Goal: Consume media (video, audio)

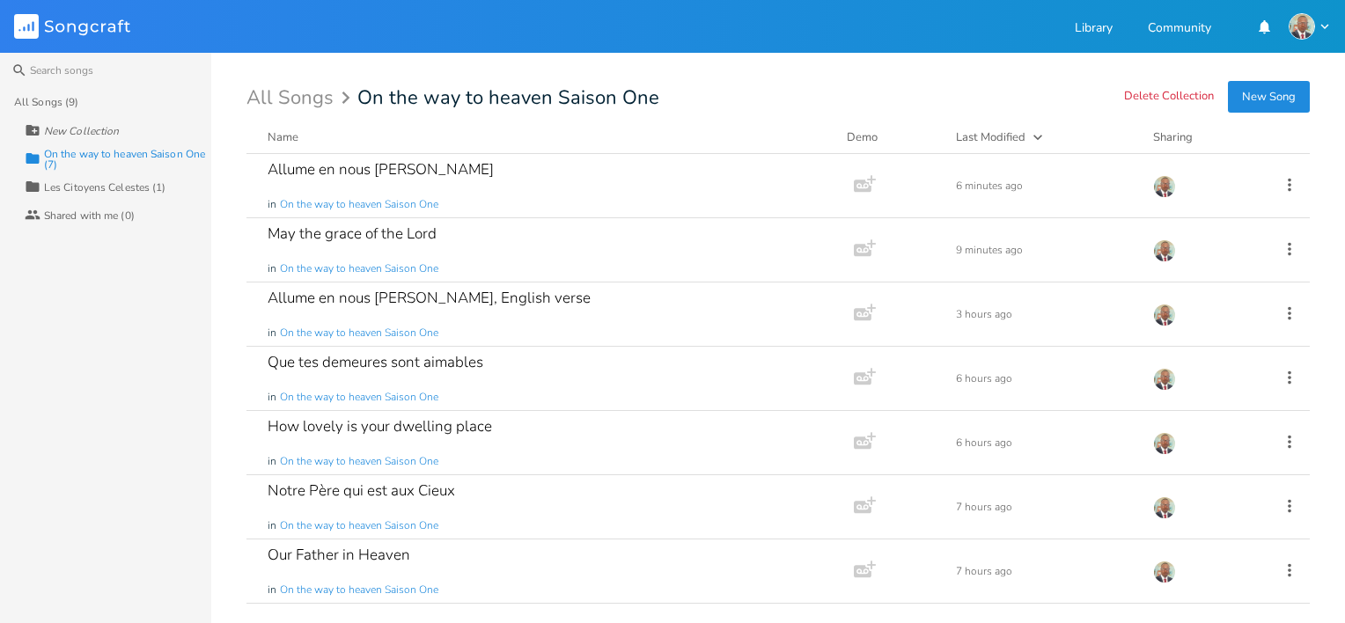
click at [161, 154] on div "On the way to heaven Saison One (7)" at bounding box center [127, 159] width 167 height 21
click at [159, 186] on div "Les Citoyens Celestes (1)" at bounding box center [105, 187] width 122 height 11
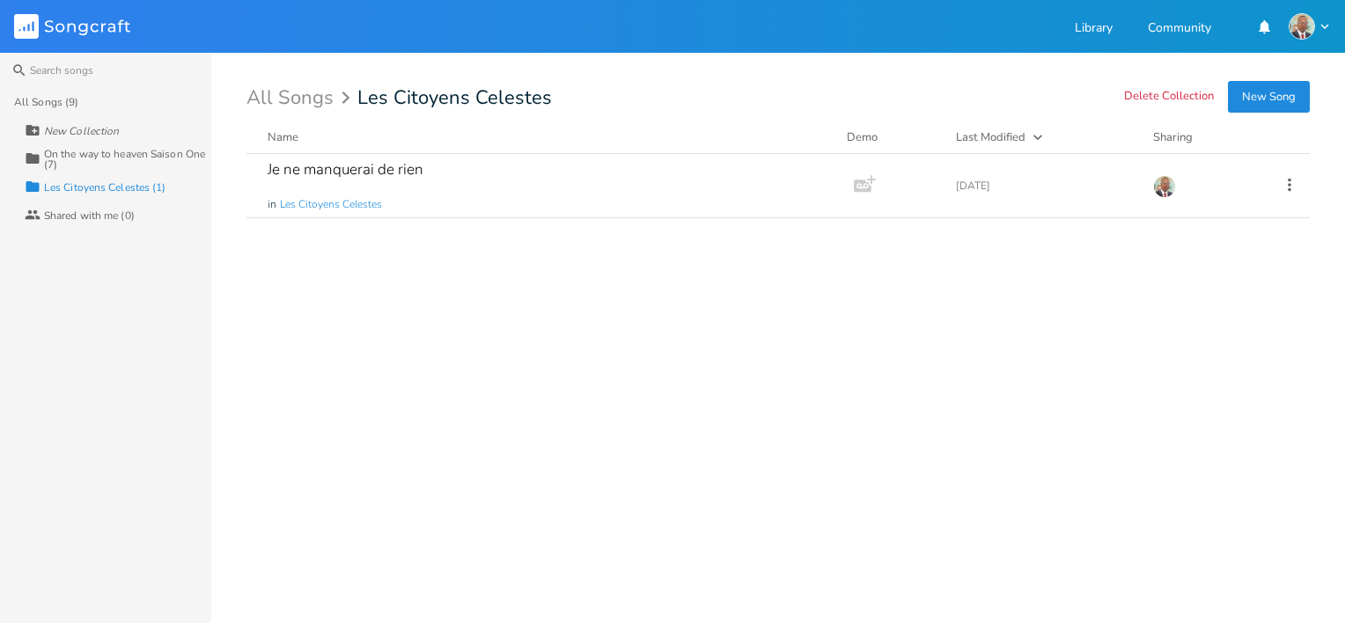
click at [162, 154] on div "On the way to heaven Saison One (7)" at bounding box center [127, 159] width 167 height 21
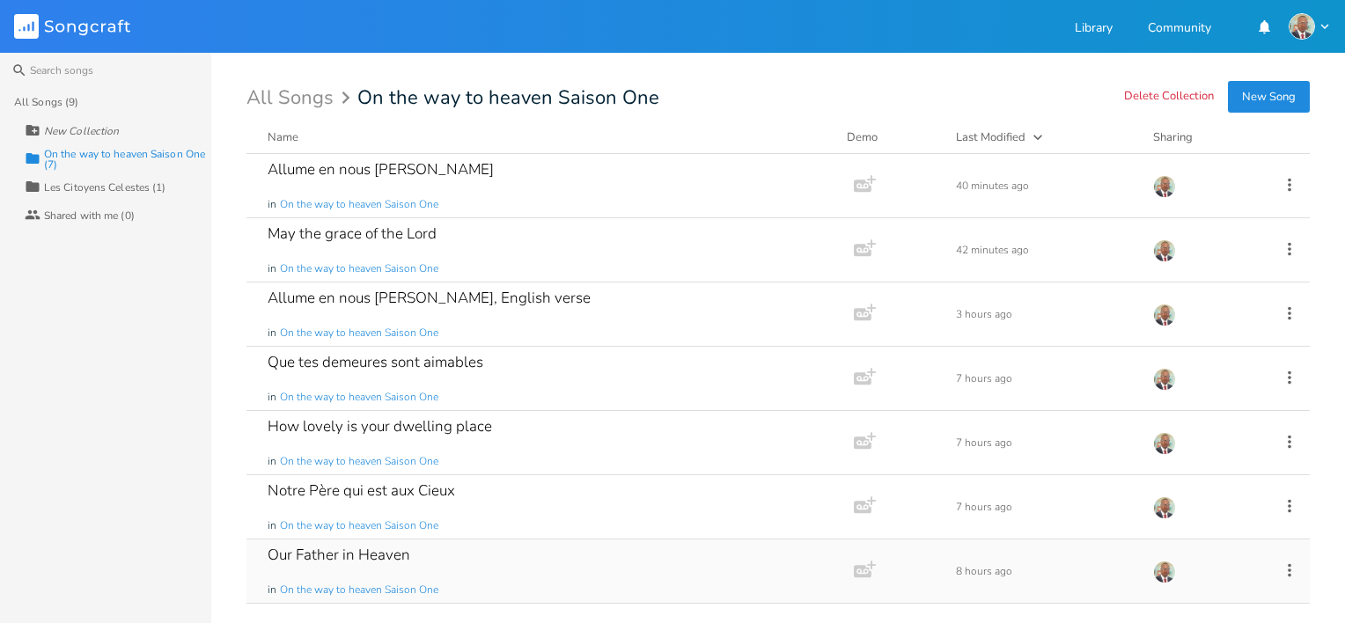
click at [361, 554] on div "Our Father in Heaven" at bounding box center [339, 555] width 143 height 15
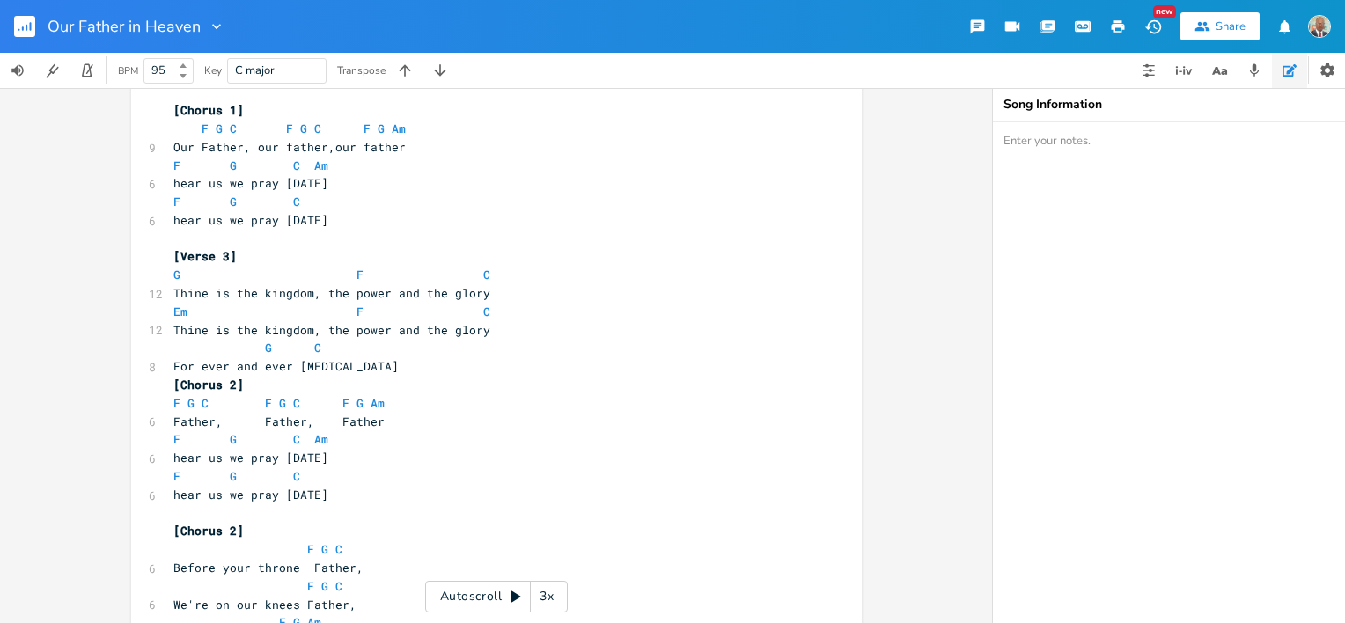
scroll to position [438, 0]
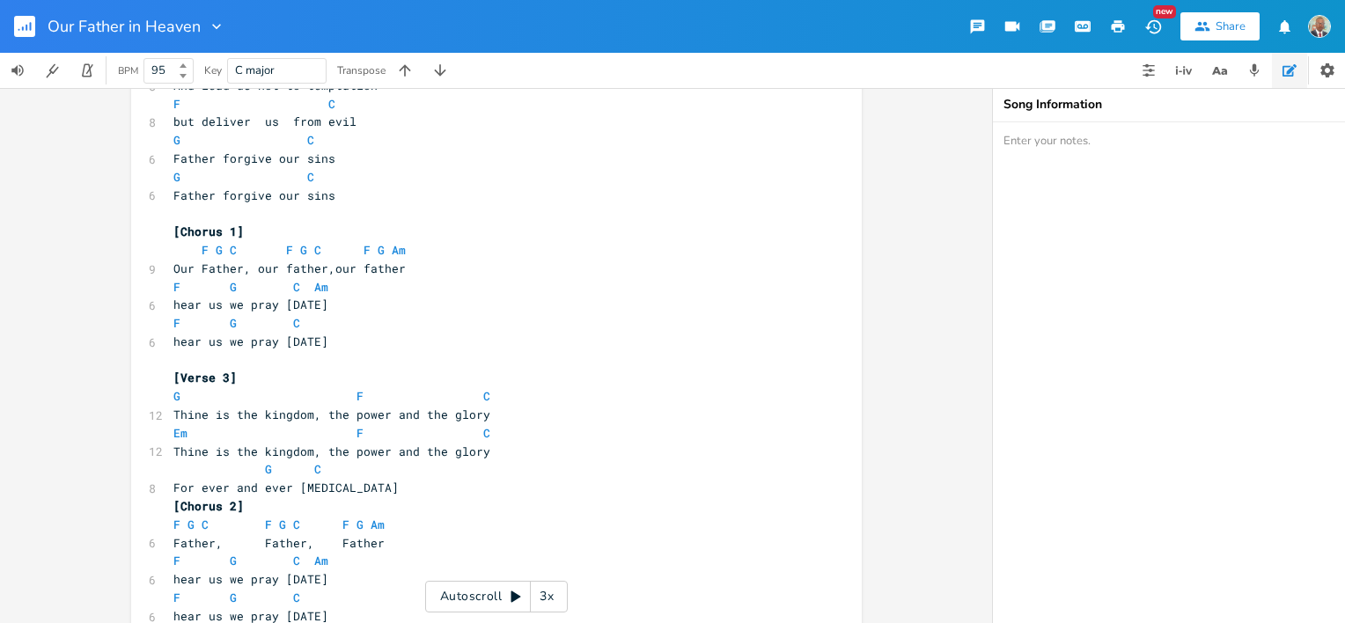
click at [513, 595] on icon at bounding box center [517, 597] width 10 height 11
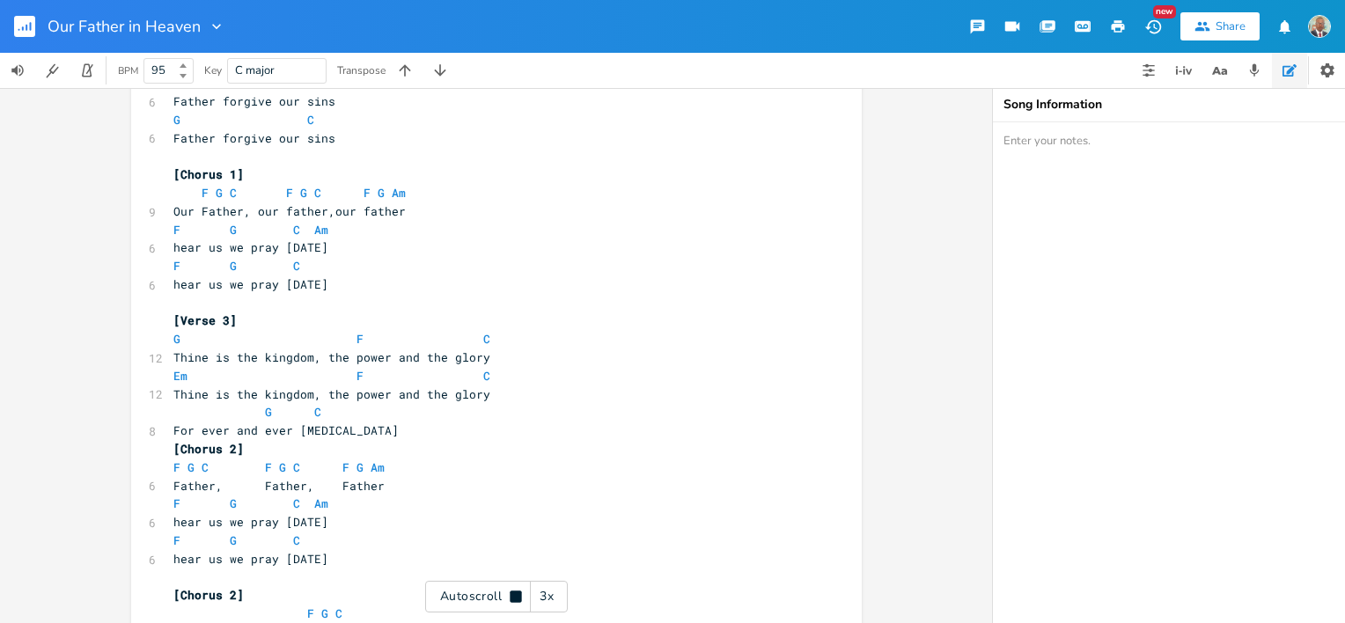
scroll to position [497, 0]
click at [518, 596] on icon at bounding box center [516, 596] width 11 height 11
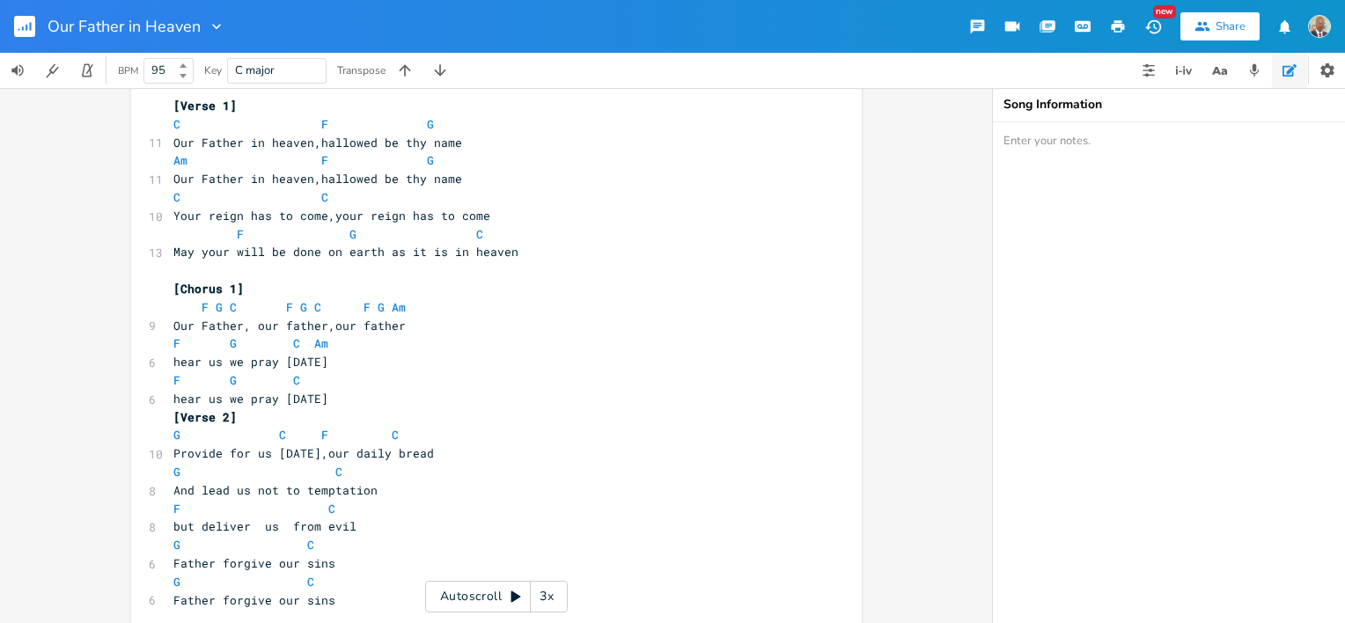
scroll to position [0, 0]
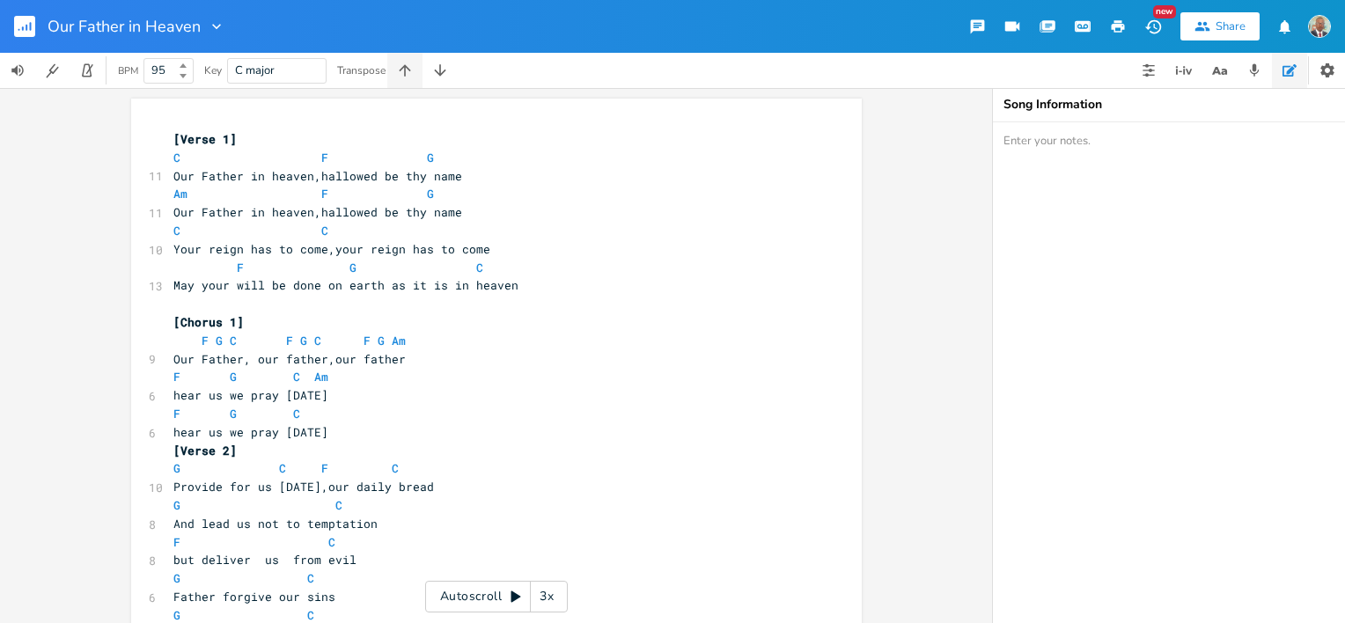
click at [407, 72] on icon "button" at bounding box center [404, 69] width 11 height 11
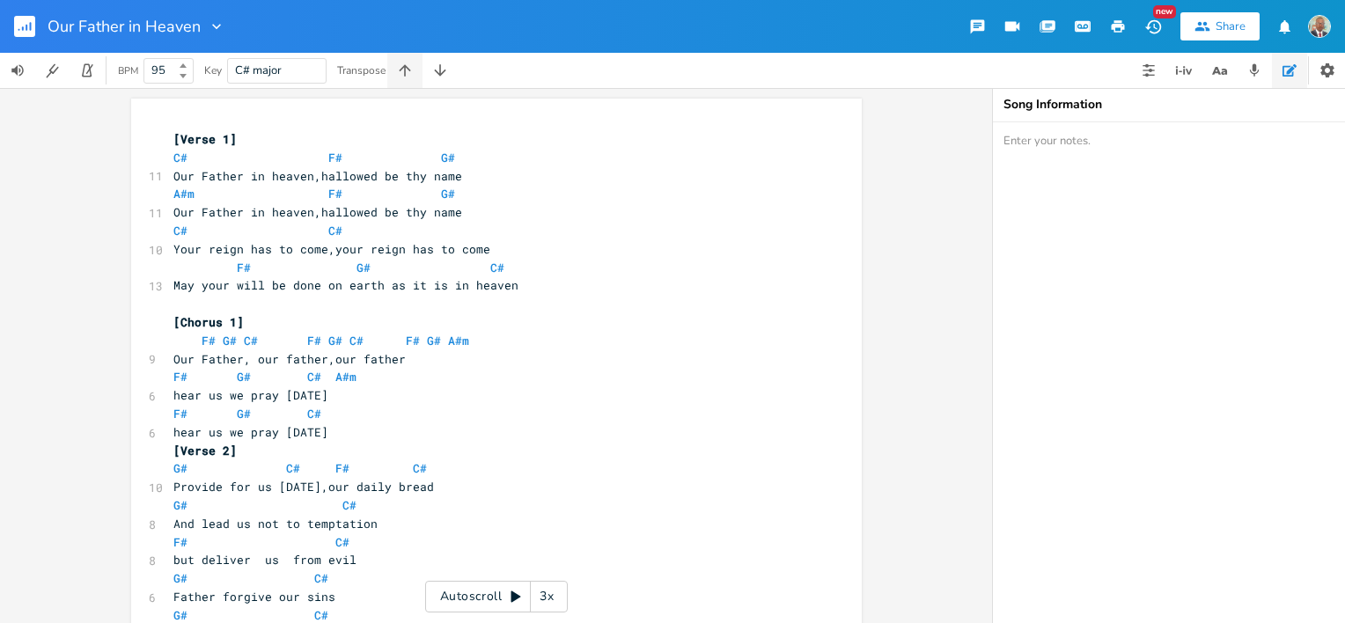
click at [407, 72] on icon "button" at bounding box center [404, 69] width 11 height 11
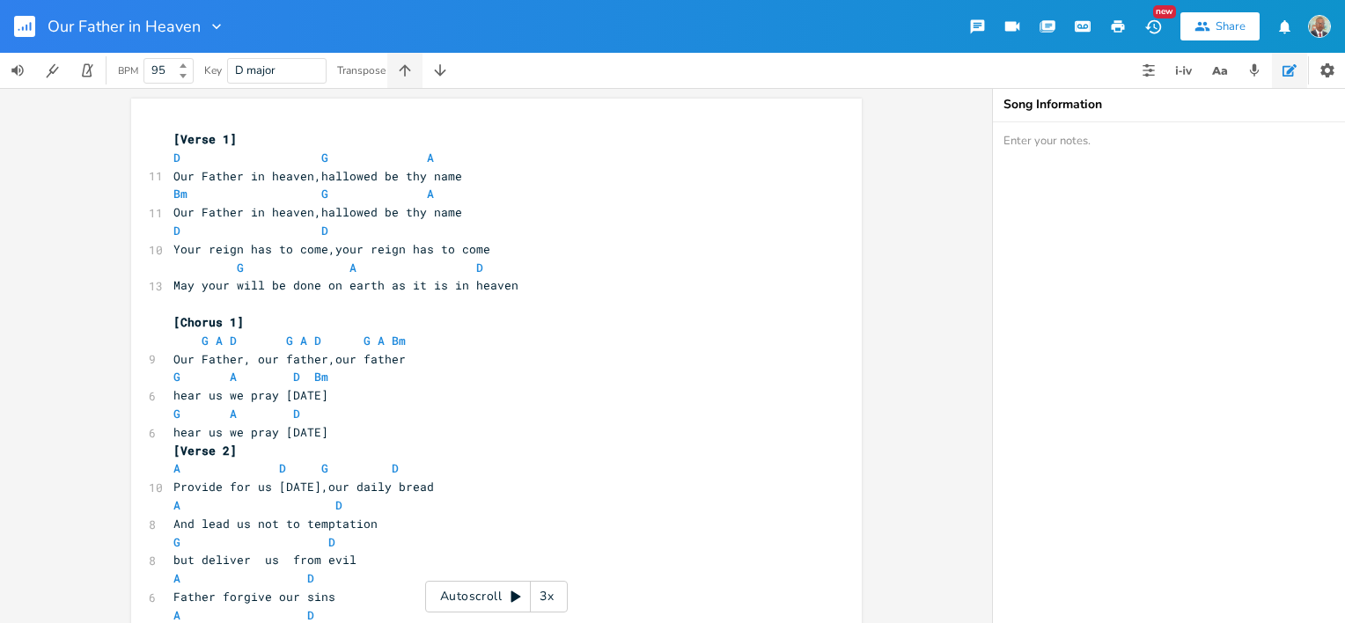
click at [407, 72] on icon "button" at bounding box center [404, 69] width 11 height 11
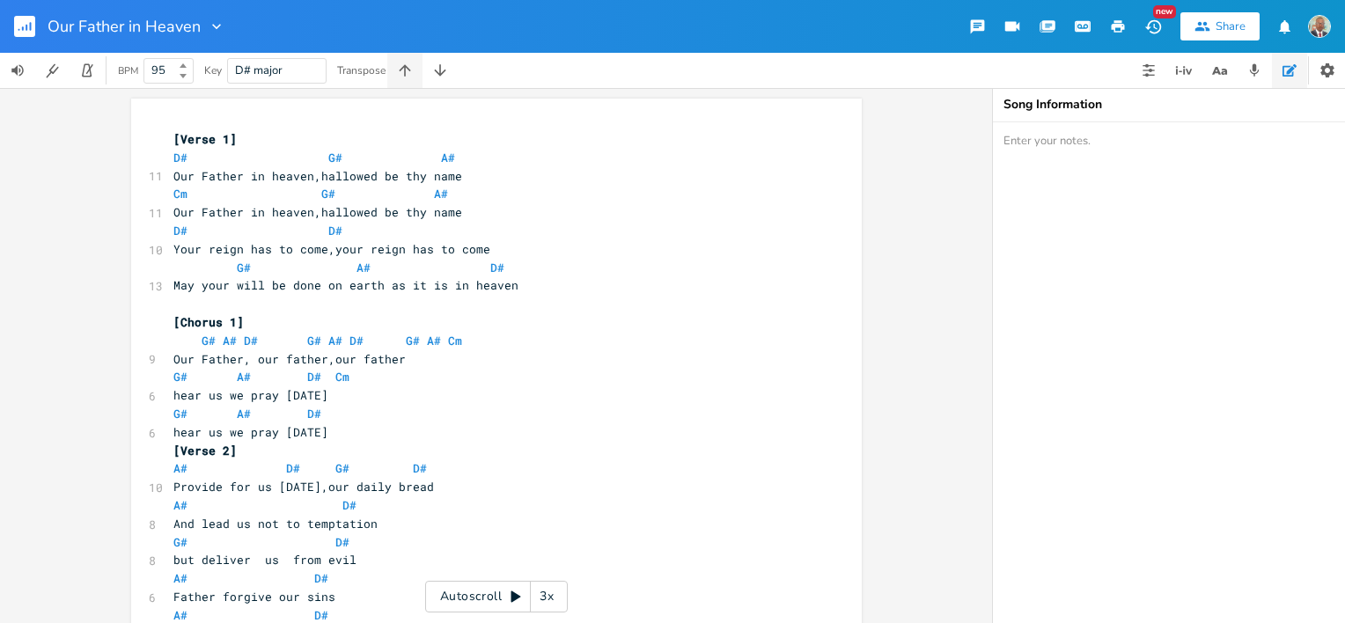
click at [407, 72] on icon "button" at bounding box center [404, 69] width 11 height 11
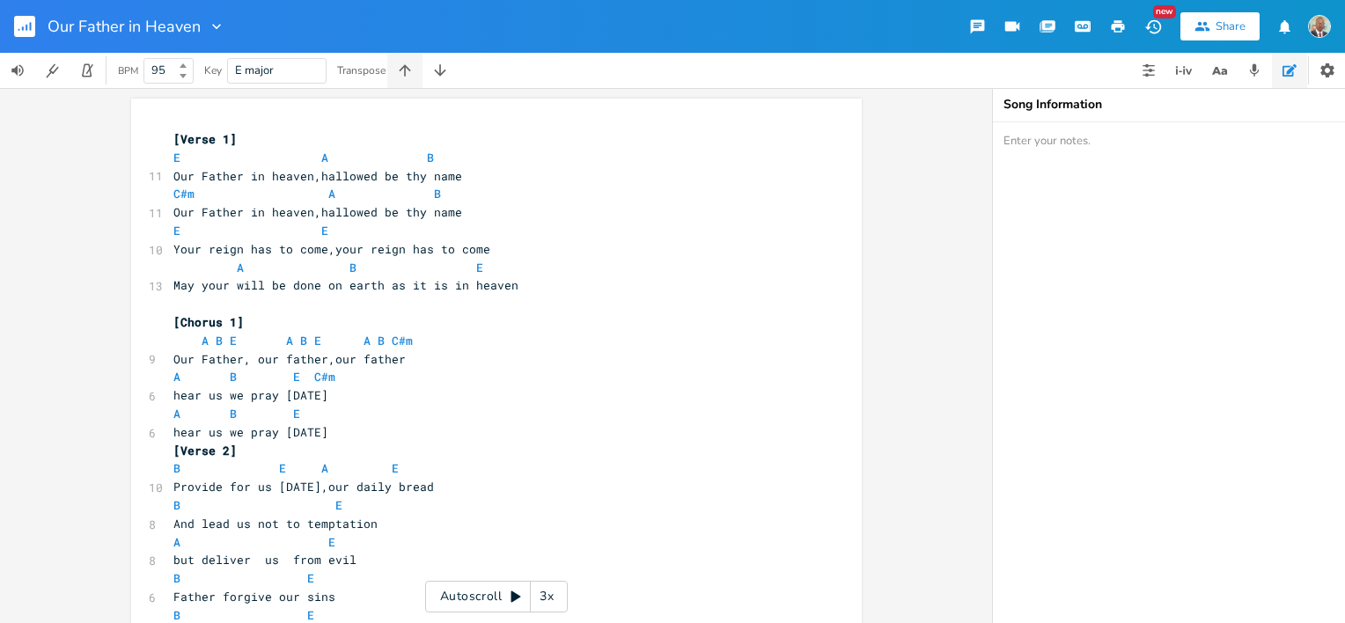
click at [407, 72] on icon "button" at bounding box center [404, 69] width 11 height 11
click at [443, 76] on icon "button" at bounding box center [440, 71] width 18 height 18
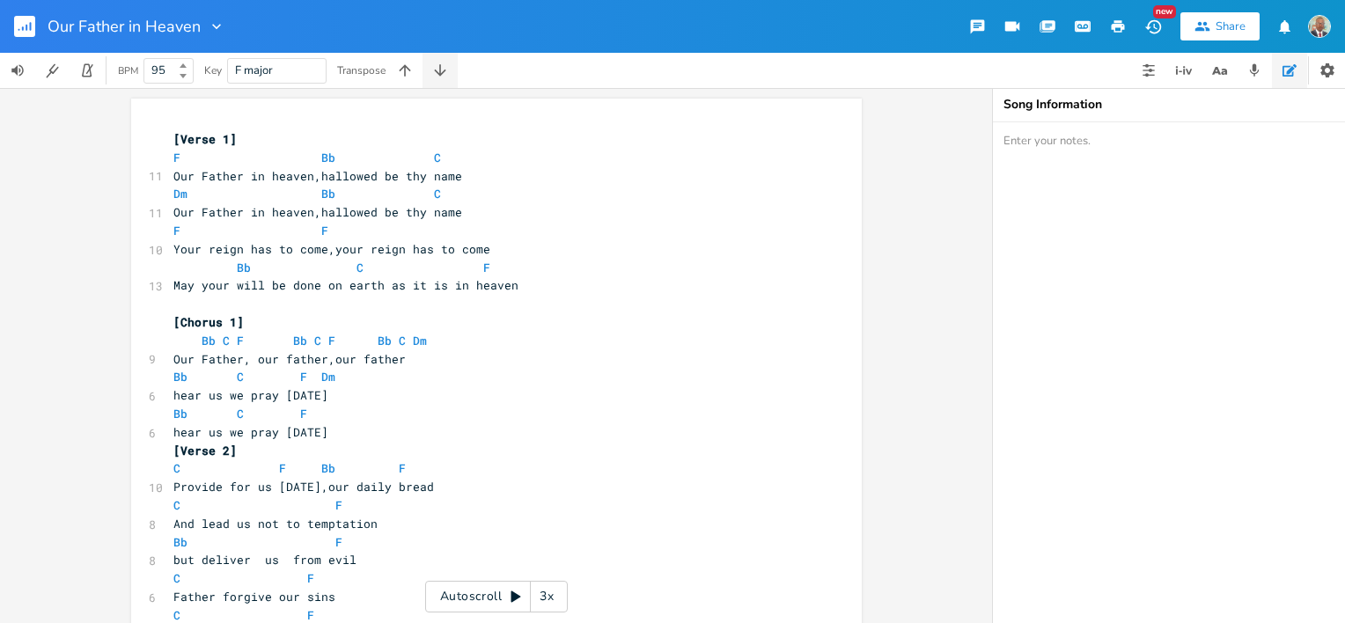
click at [443, 76] on icon "button" at bounding box center [440, 71] width 18 height 18
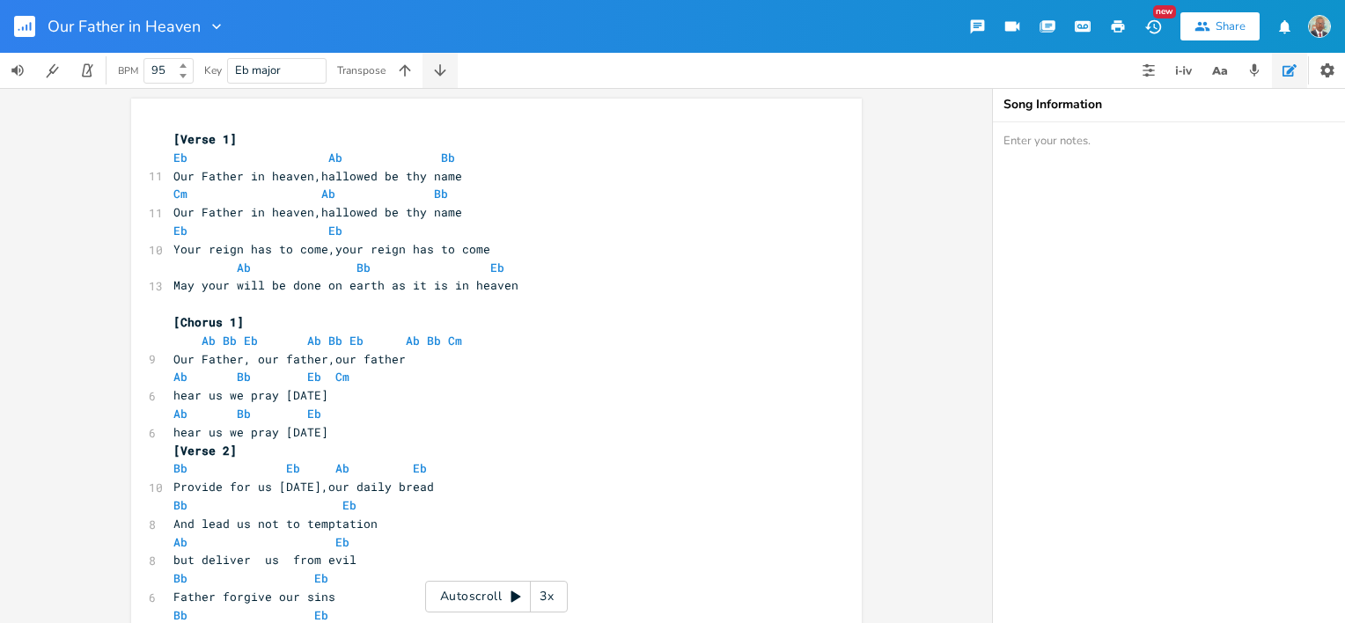
click at [443, 76] on icon "button" at bounding box center [440, 71] width 18 height 18
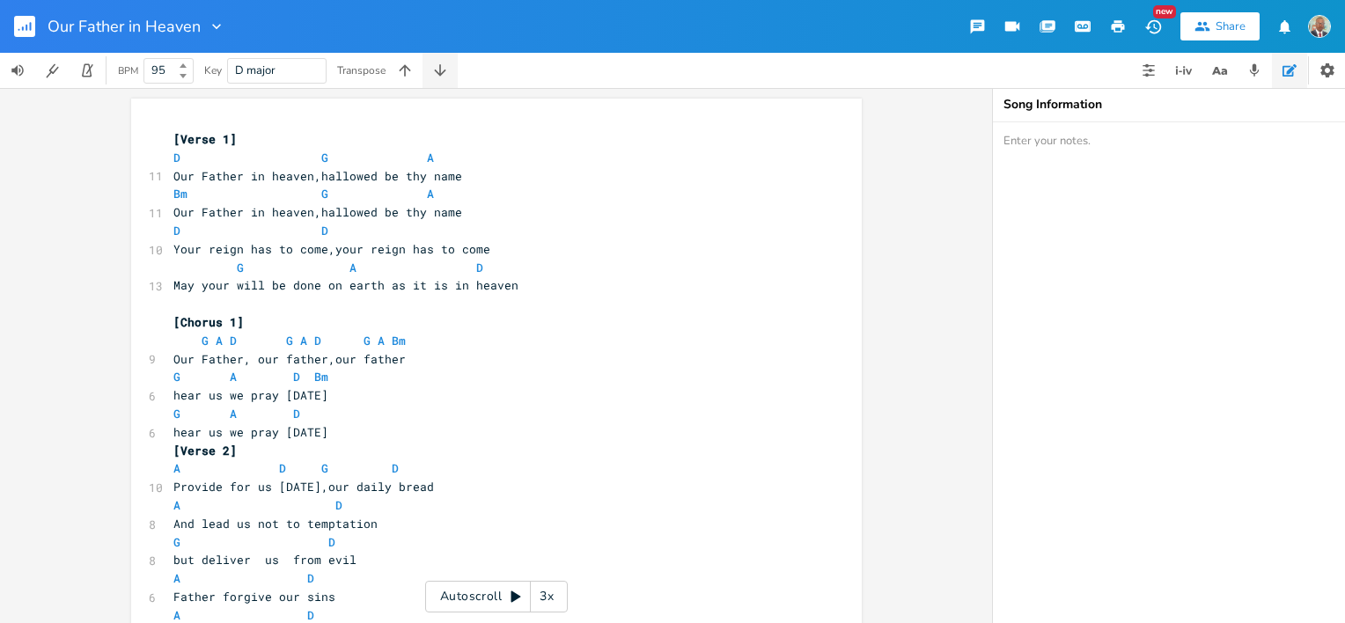
click at [443, 76] on icon "button" at bounding box center [440, 71] width 18 height 18
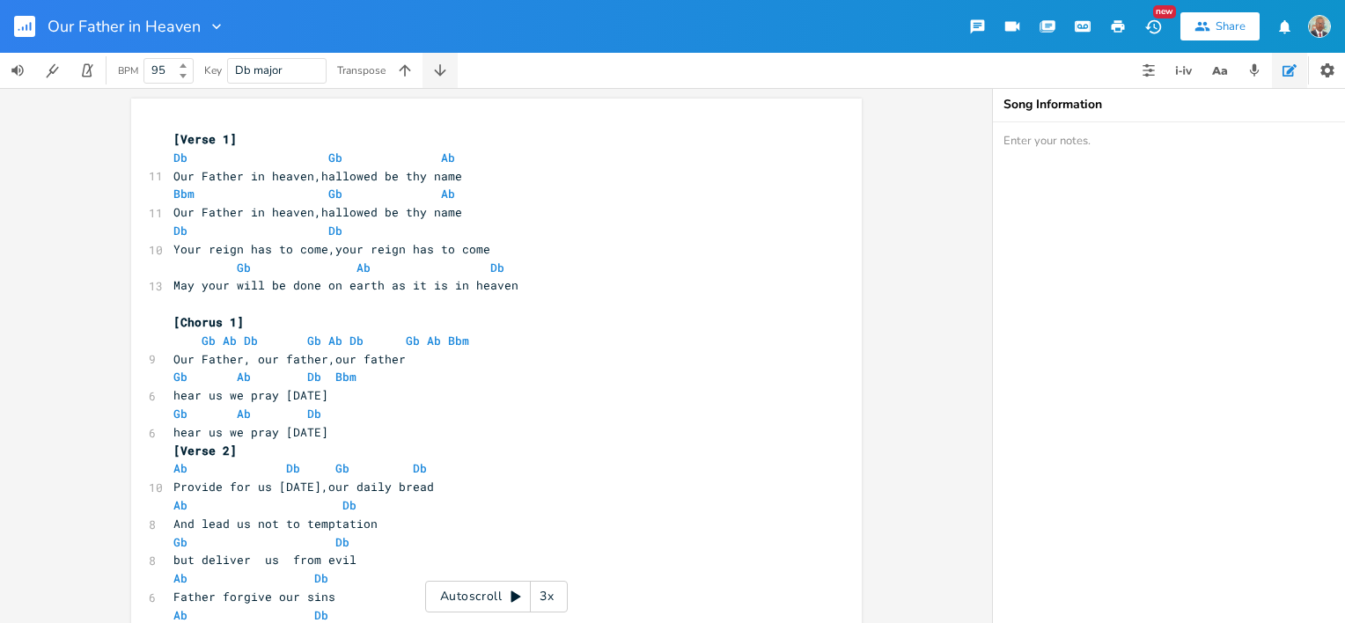
click at [443, 76] on icon "button" at bounding box center [440, 71] width 18 height 18
